Goal: Contribute content: Contribute content

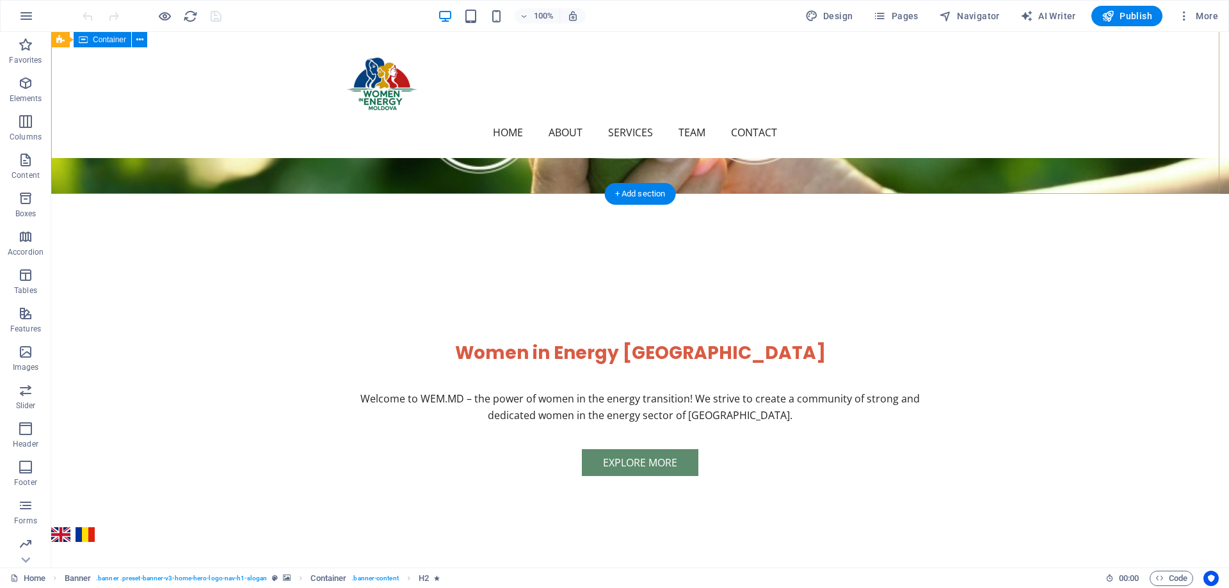
scroll to position [704, 0]
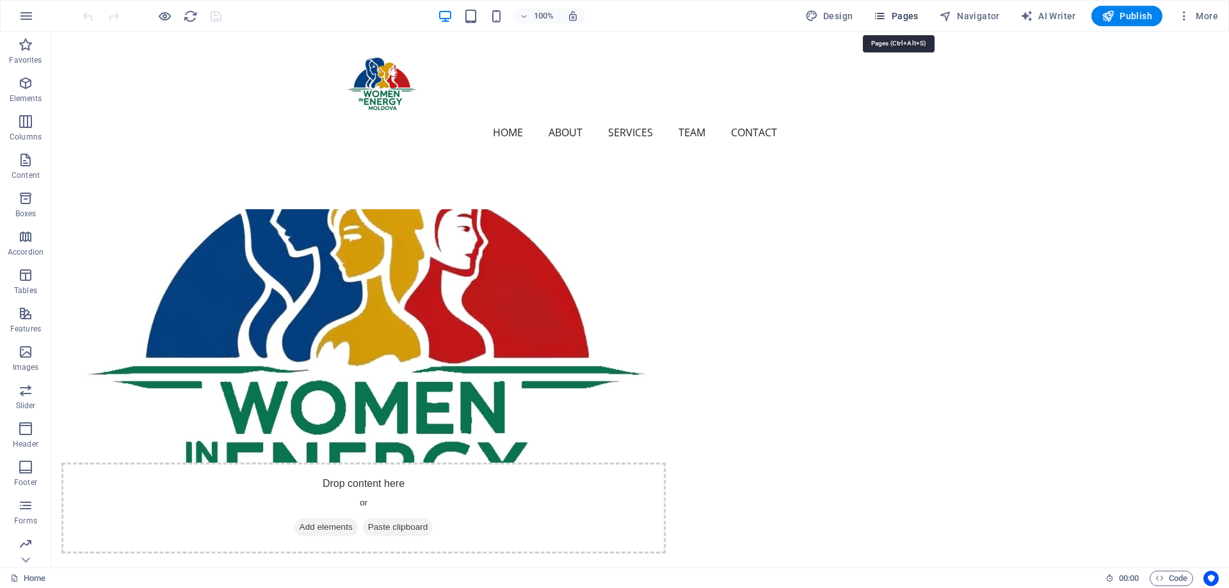
click at [894, 13] on span "Pages" at bounding box center [895, 16] width 45 height 13
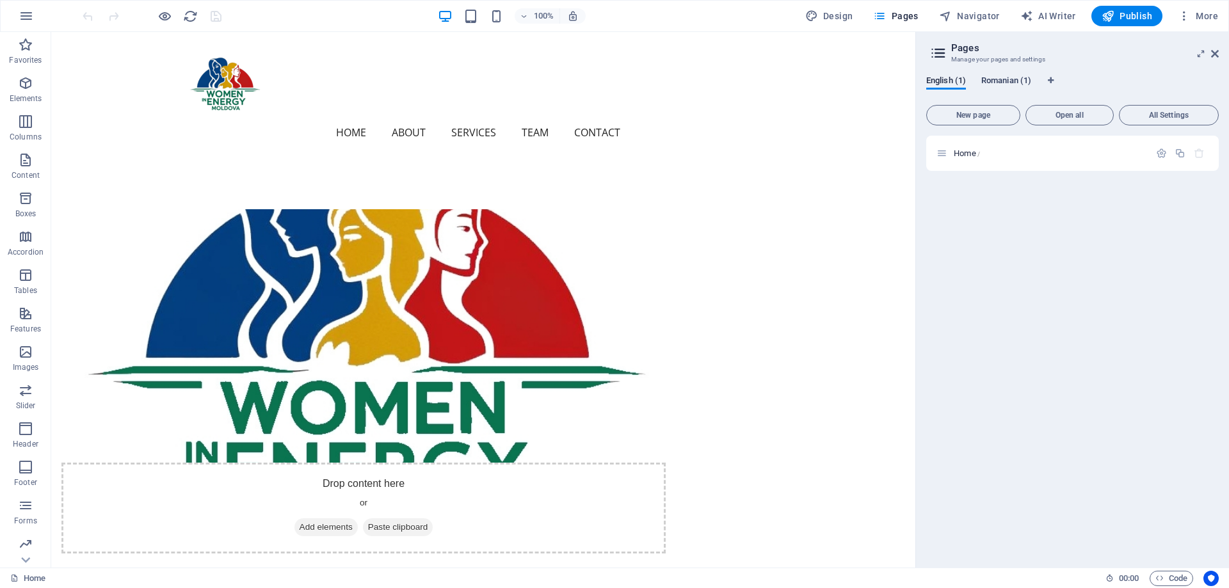
click at [1014, 81] on span "Romanian (1)" at bounding box center [1006, 82] width 50 height 18
click at [951, 150] on div "Home /" at bounding box center [1050, 153] width 200 height 8
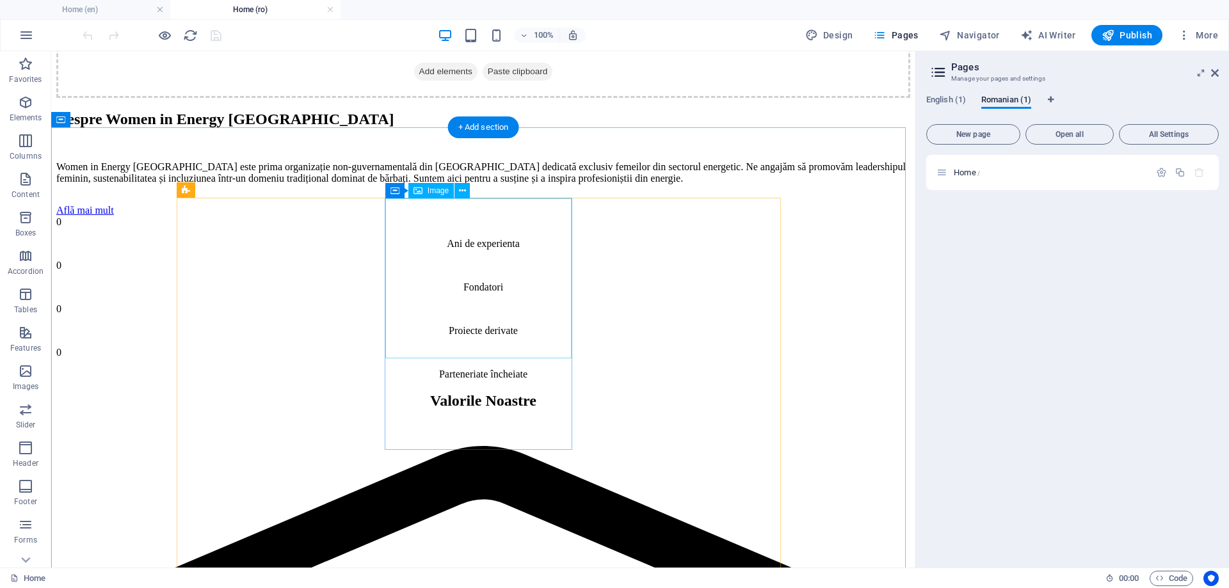
scroll to position [2432, 0]
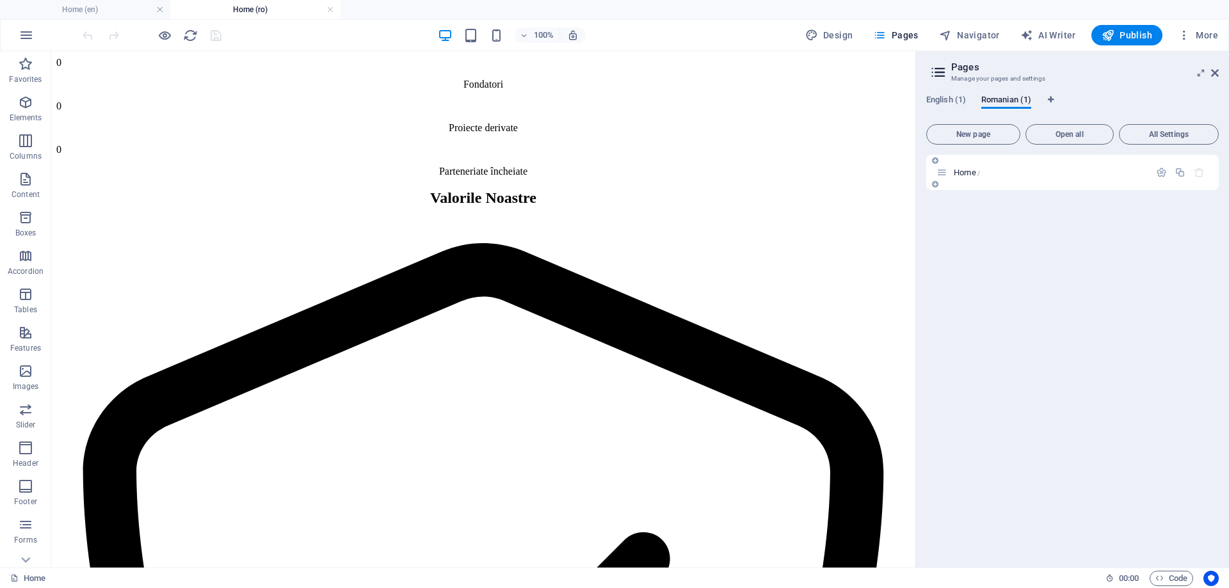
click at [968, 171] on span "Home /" at bounding box center [967, 173] width 26 height 10
click at [999, 96] on span "Romanian (1)" at bounding box center [1006, 101] width 50 height 18
click at [954, 171] on span "Home /" at bounding box center [967, 173] width 26 height 10
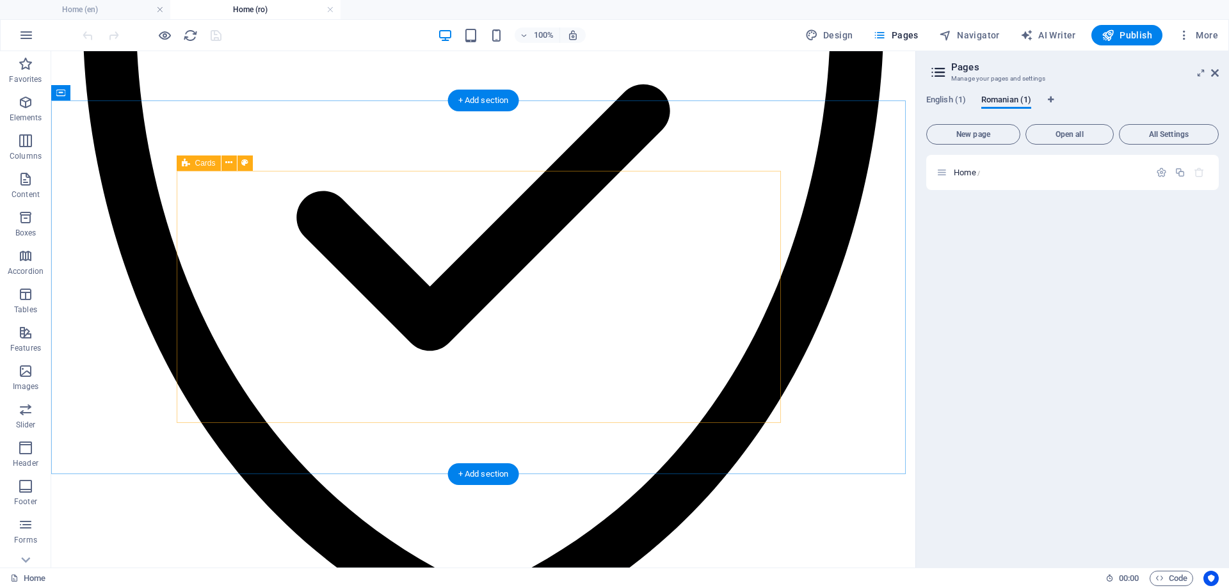
scroll to position [3072, 0]
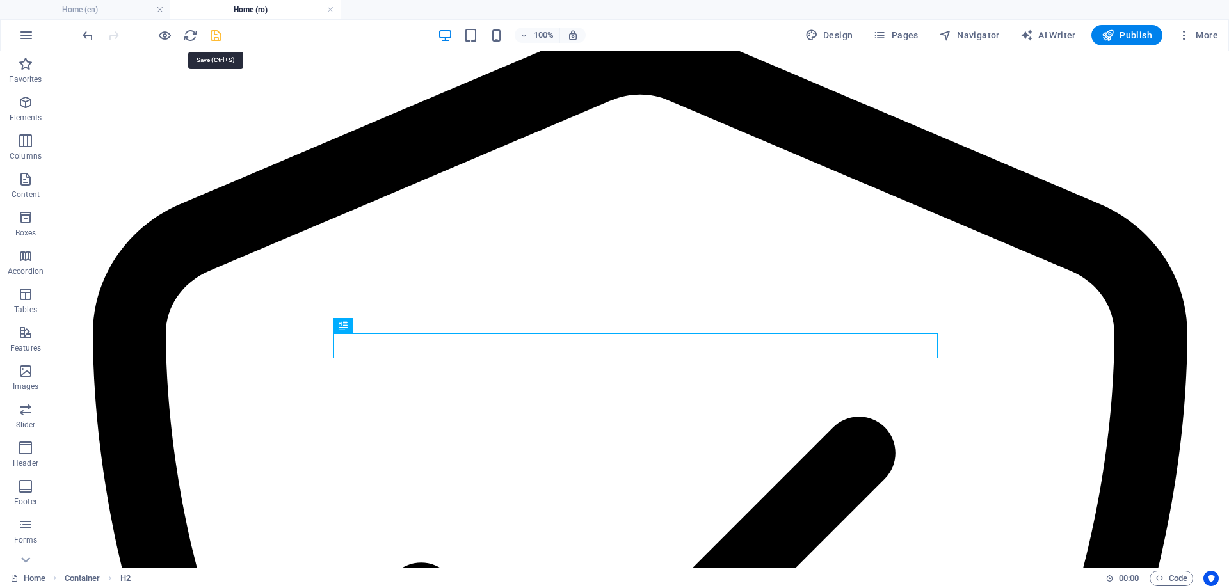
click at [217, 36] on icon "save" at bounding box center [216, 35] width 15 height 15
checkbox input "false"
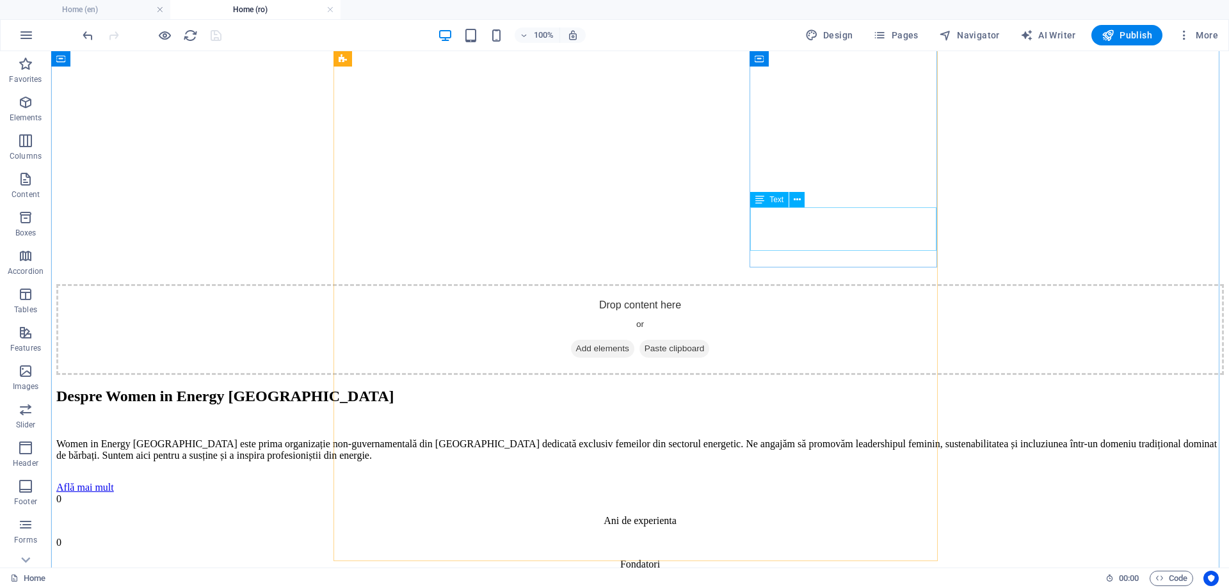
scroll to position [2048, 0]
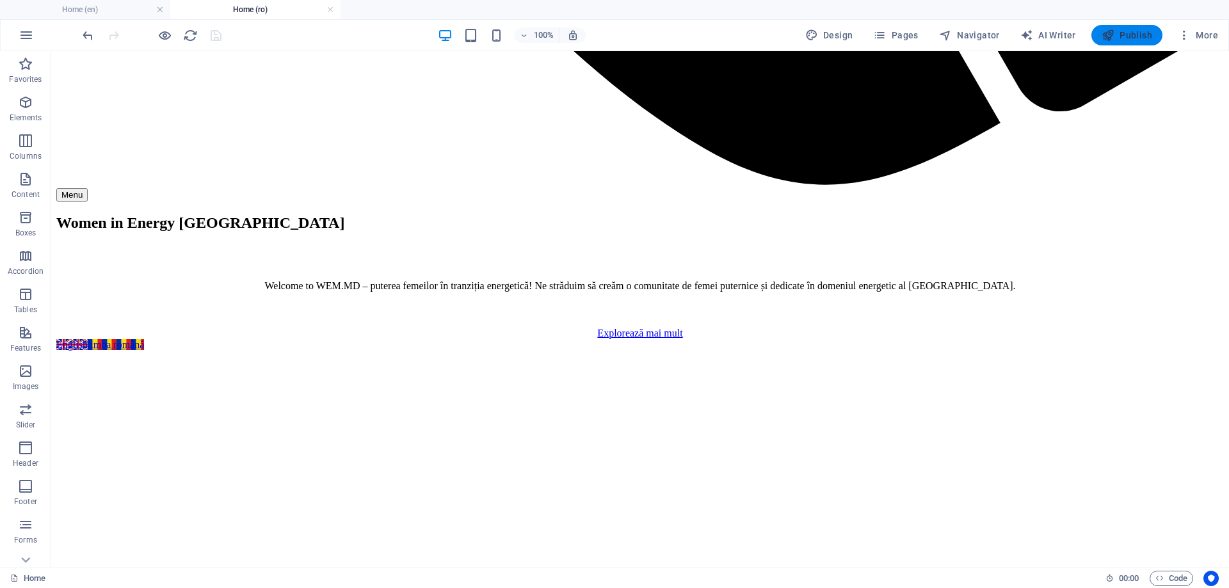
click at [1119, 35] on span "Publish" at bounding box center [1127, 35] width 51 height 13
